Goal: Task Accomplishment & Management: Manage account settings

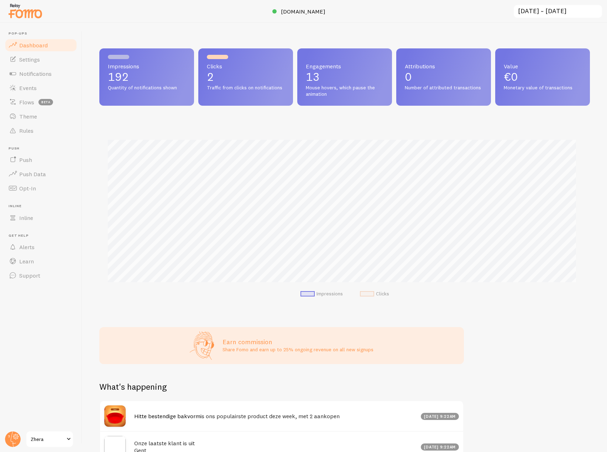
scroll to position [355648, 355350]
click at [285, 133] on div "Impressions Clicks" at bounding box center [344, 216] width 490 height 187
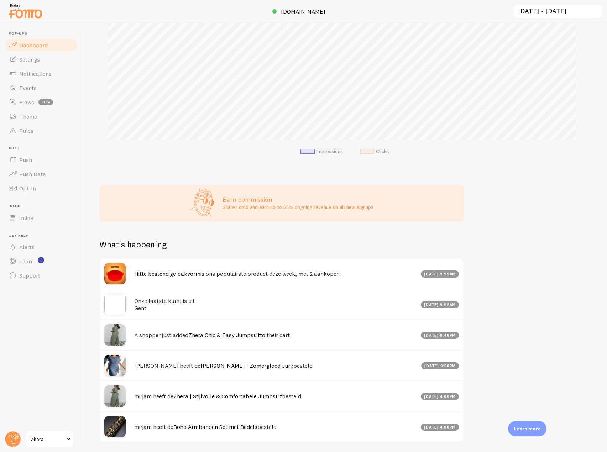
scroll to position [167, 0]
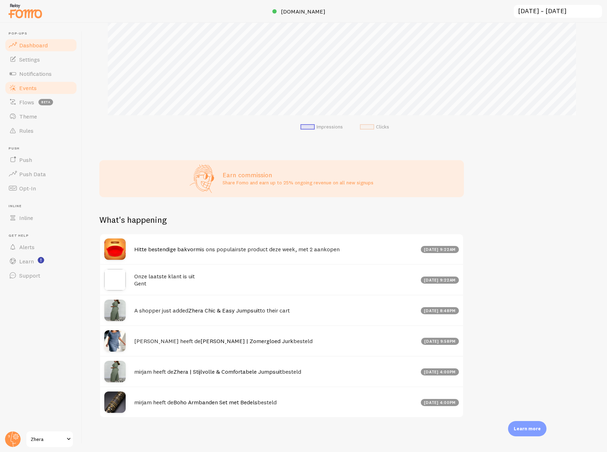
click at [37, 90] on link "Events" at bounding box center [40, 88] width 73 height 14
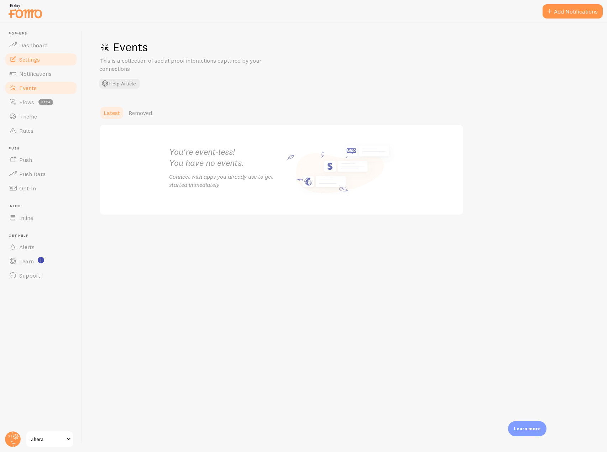
click at [37, 58] on span "Settings" at bounding box center [29, 59] width 21 height 7
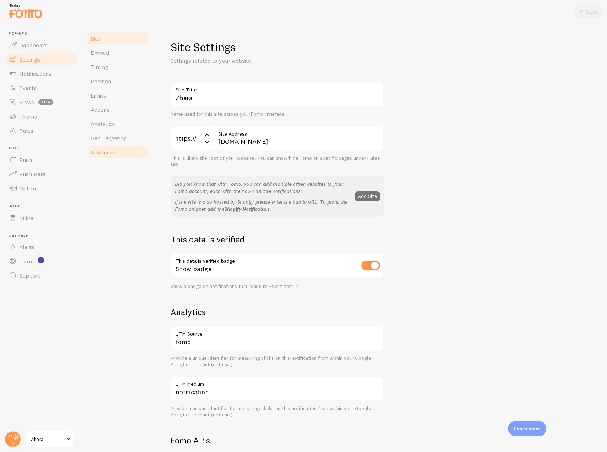
click at [127, 159] on link "Advanced" at bounding box center [117, 152] width 62 height 14
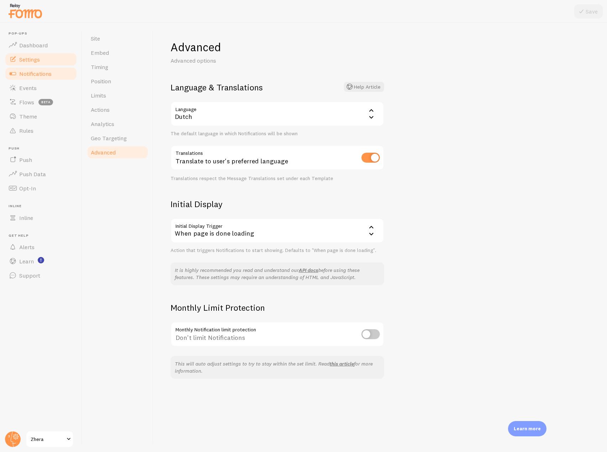
click at [63, 79] on link "Notifications" at bounding box center [40, 74] width 73 height 14
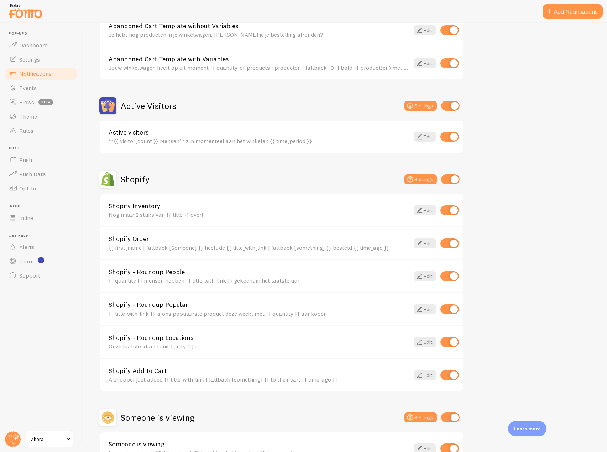
scroll to position [142, 0]
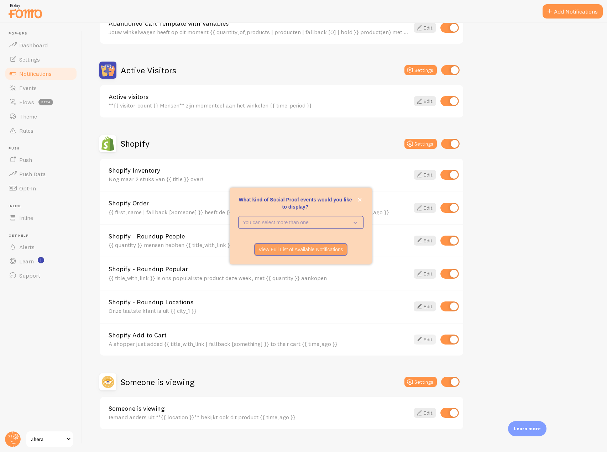
click at [427, 341] on link "Edit" at bounding box center [424, 339] width 22 height 10
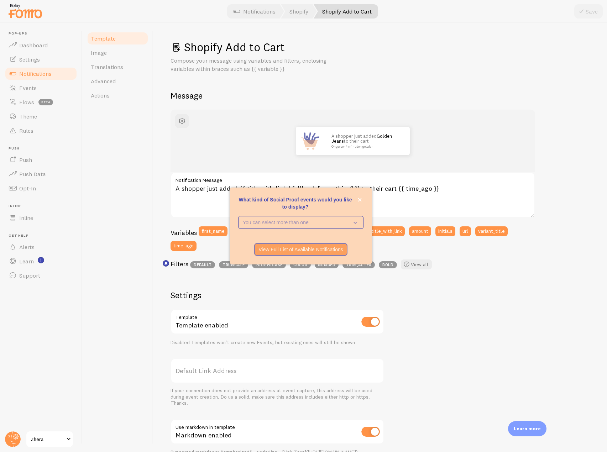
drag, startPoint x: 335, startPoint y: 191, endPoint x: 331, endPoint y: 192, distance: 4.1
click at [331, 192] on div "What kind of Social Proof events would you like to display?" at bounding box center [301, 192] width 142 height 9
click at [469, 191] on textarea "A shopper just added {{ title_with_link | fallback [something] }} to their cart…" at bounding box center [352, 195] width 364 height 46
click at [38, 51] on link "Dashboard" at bounding box center [40, 45] width 73 height 14
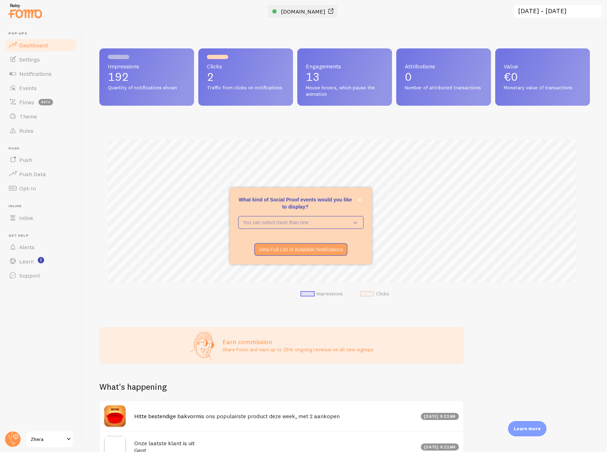
click at [309, 7] on link "[DOMAIN_NAME]" at bounding box center [303, 11] width 63 height 9
